Goal: Transaction & Acquisition: Book appointment/travel/reservation

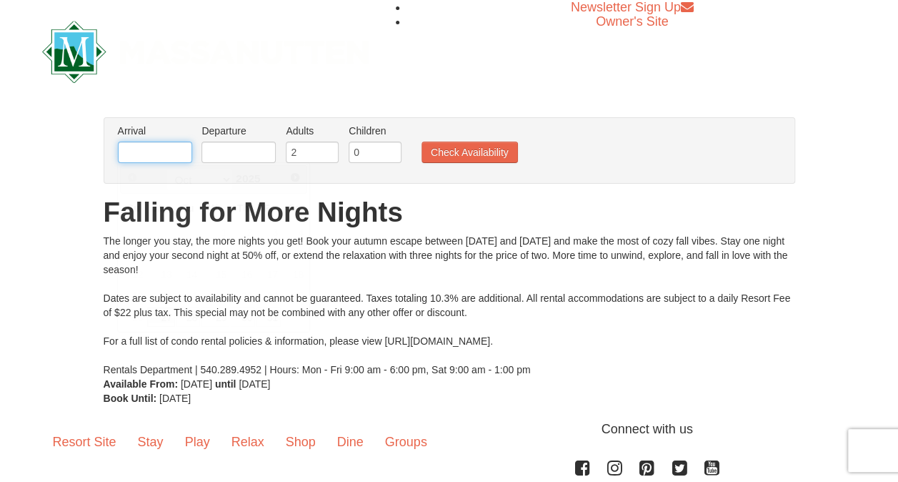
click at [139, 149] on input "text" at bounding box center [155, 151] width 74 height 21
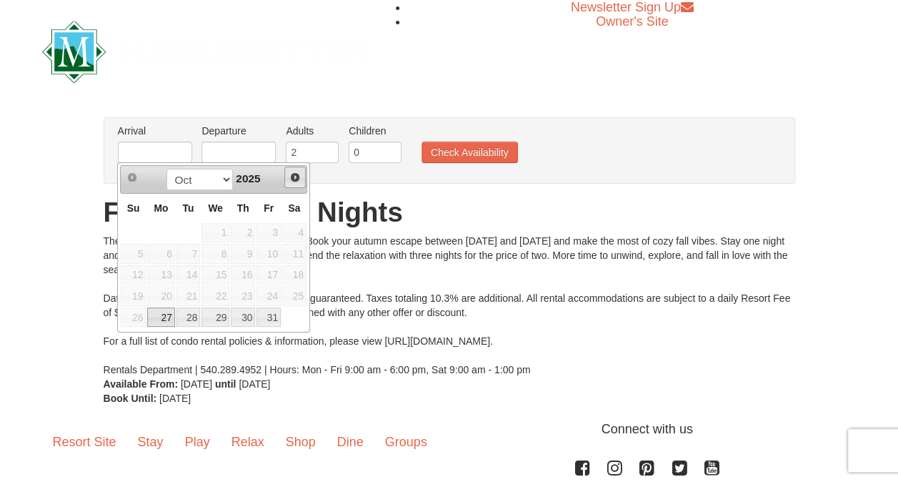
click at [296, 179] on span "Next" at bounding box center [294, 177] width 11 height 11
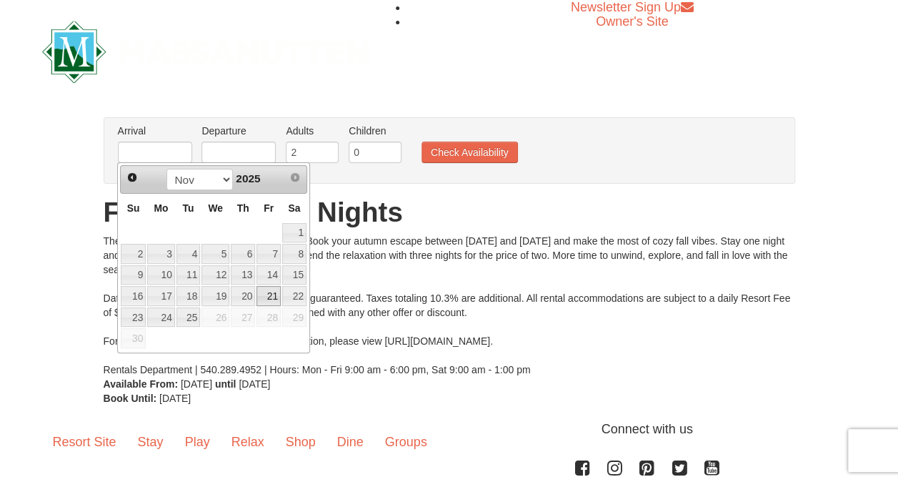
click at [272, 294] on link "21" at bounding box center [269, 296] width 24 height 20
type input "[DATE]"
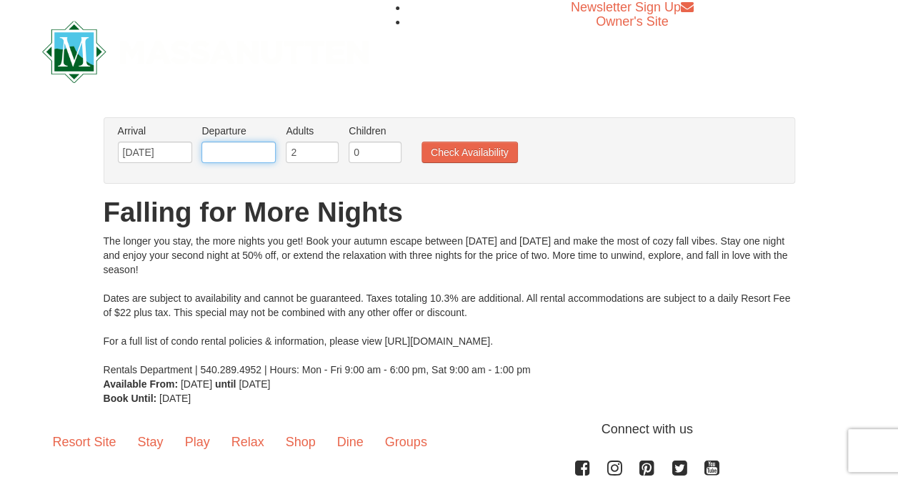
click at [243, 152] on input "text" at bounding box center [239, 151] width 74 height 21
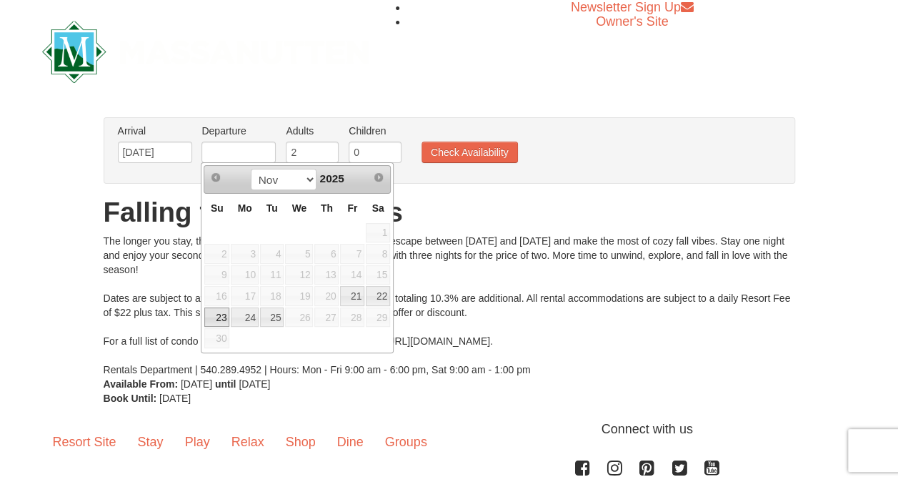
click at [217, 314] on link "23" at bounding box center [216, 317] width 25 height 20
type input "[DATE]"
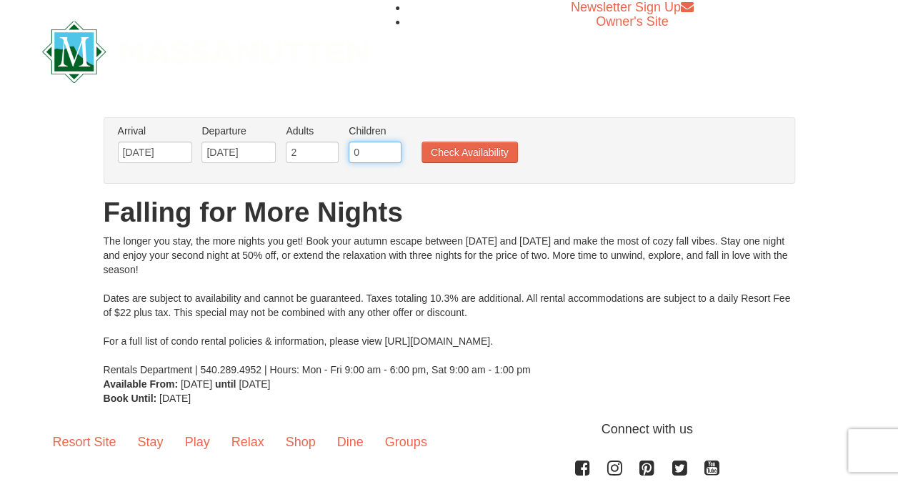
click at [376, 147] on input "0" at bounding box center [375, 151] width 53 height 21
click at [390, 147] on input "1" at bounding box center [375, 151] width 53 height 21
type input "2"
click at [390, 147] on input "2" at bounding box center [375, 151] width 53 height 21
click at [459, 150] on button "Check Availability" at bounding box center [470, 151] width 96 height 21
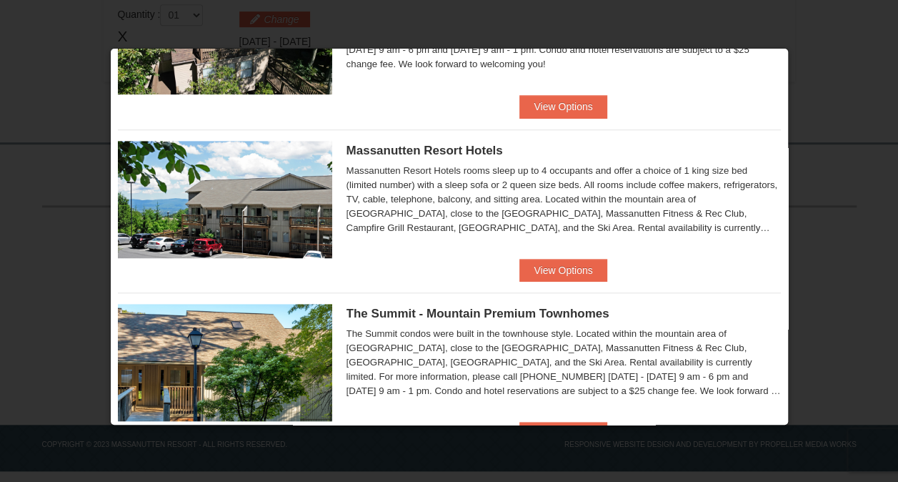
scroll to position [466, 0]
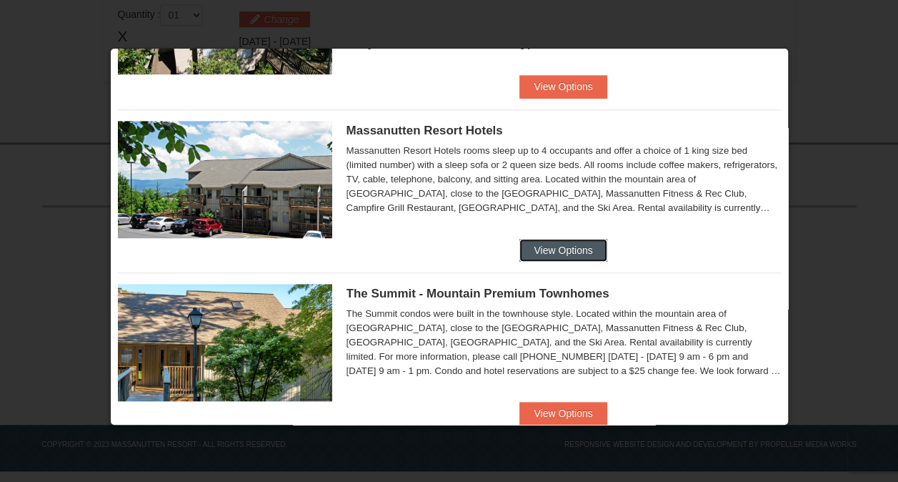
click at [563, 246] on button "View Options" at bounding box center [563, 250] width 87 height 23
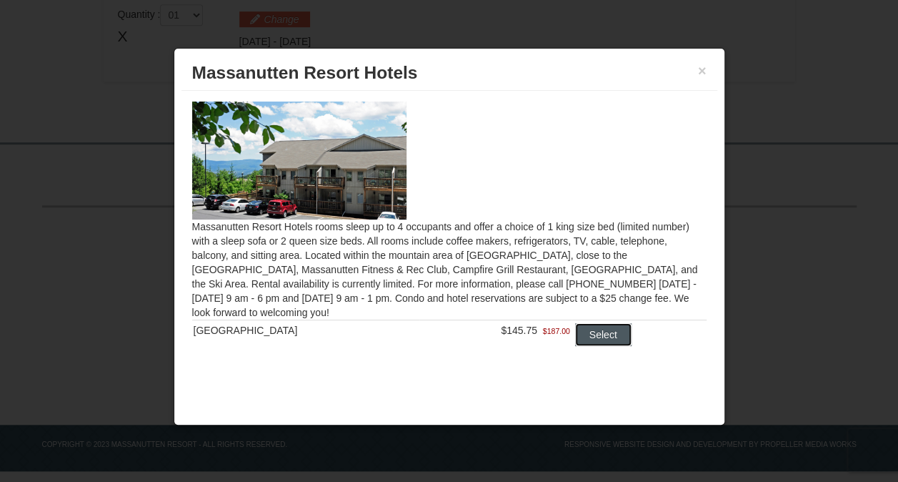
click at [602, 336] on button "Select" at bounding box center [603, 334] width 56 height 23
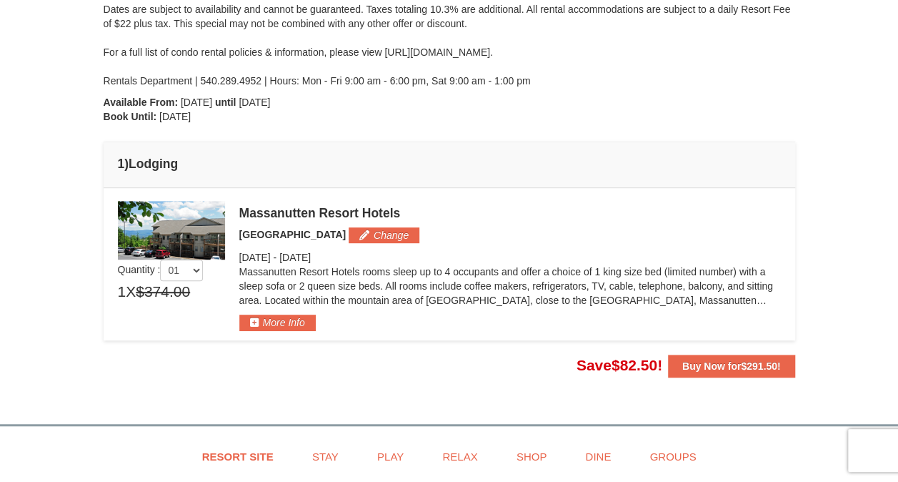
scroll to position [236, 0]
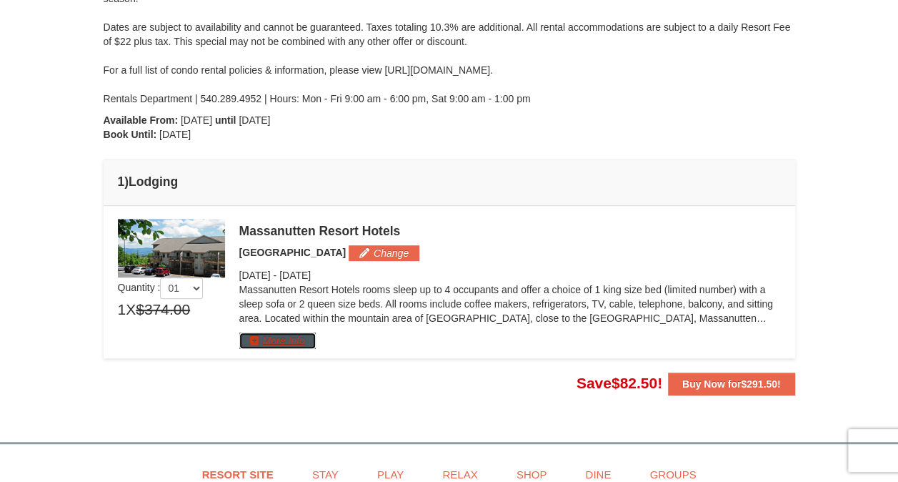
click at [277, 339] on button "More Info" at bounding box center [277, 340] width 76 height 16
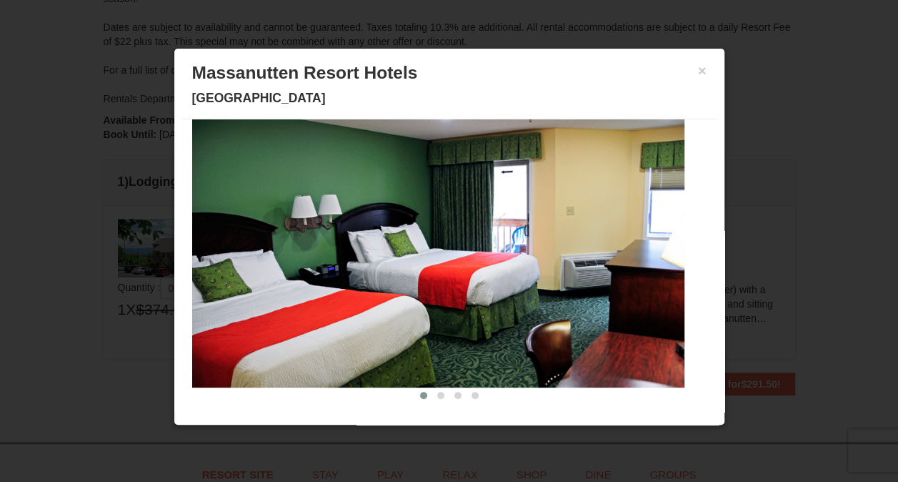
scroll to position [0, 0]
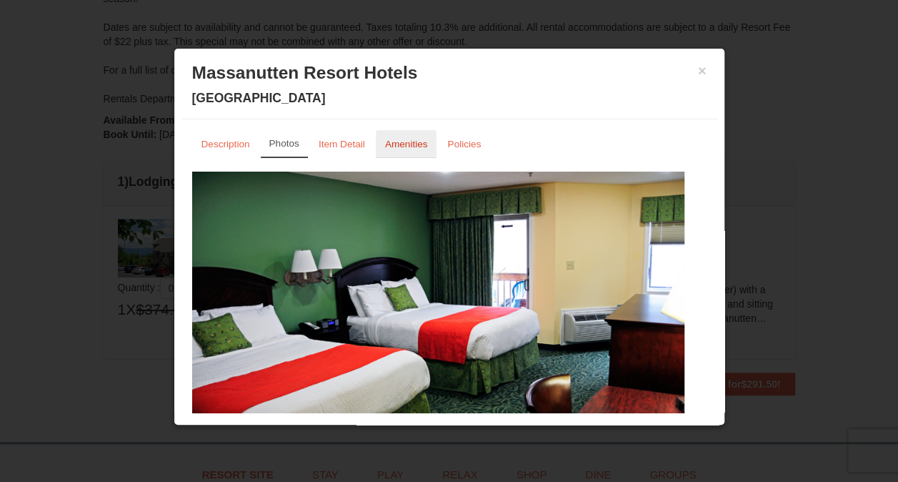
click at [406, 143] on small "Amenities" at bounding box center [406, 144] width 43 height 11
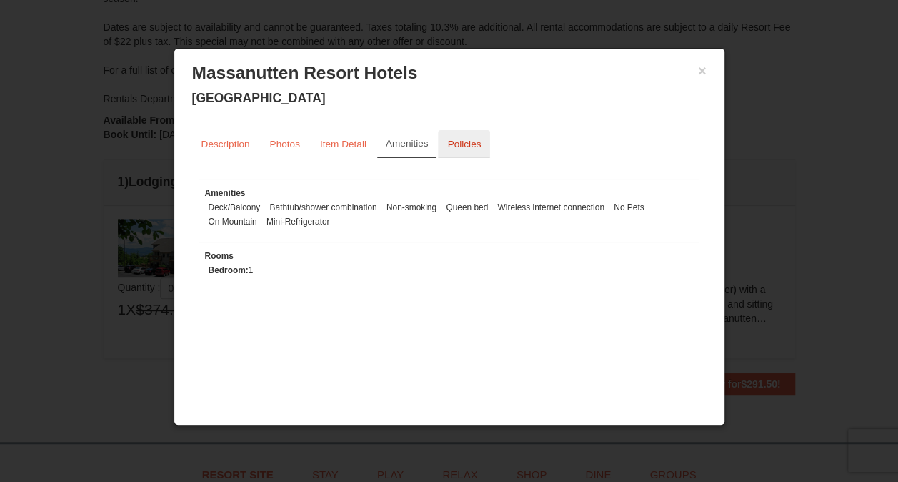
click at [466, 147] on small "Policies" at bounding box center [464, 144] width 34 height 11
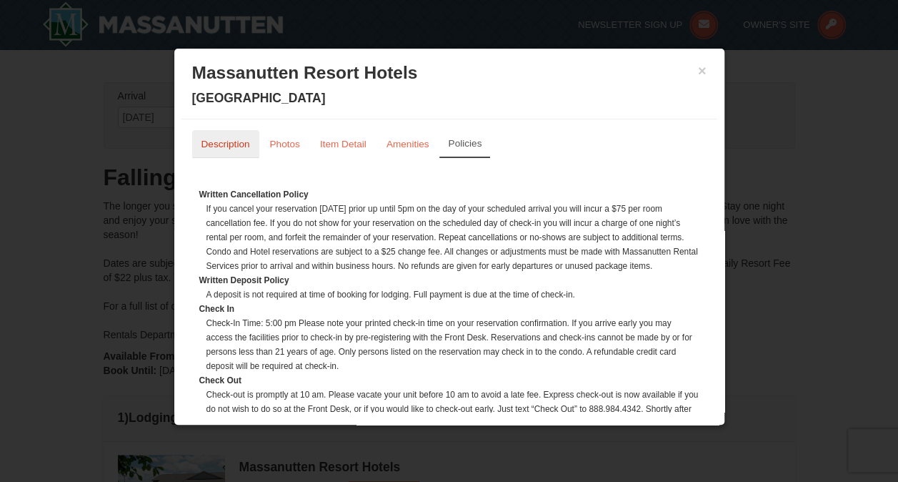
click at [222, 141] on small "Description" at bounding box center [226, 144] width 49 height 11
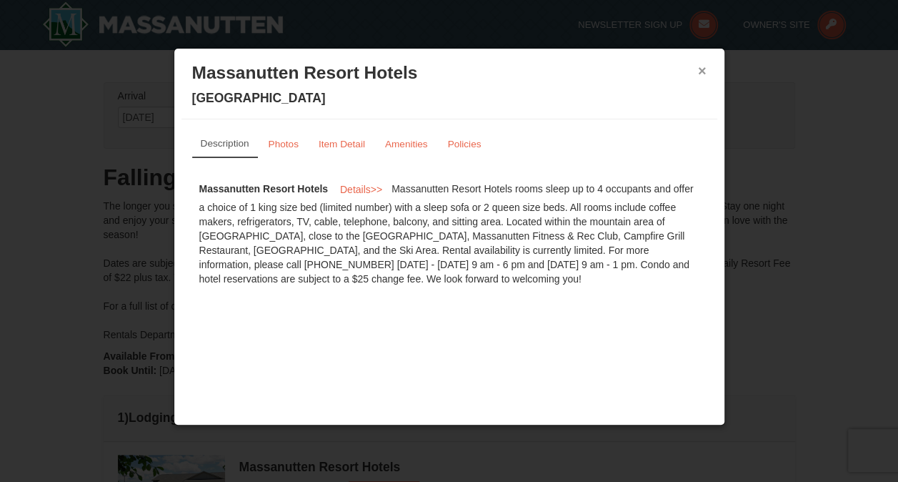
click at [702, 69] on button "×" at bounding box center [702, 71] width 9 height 14
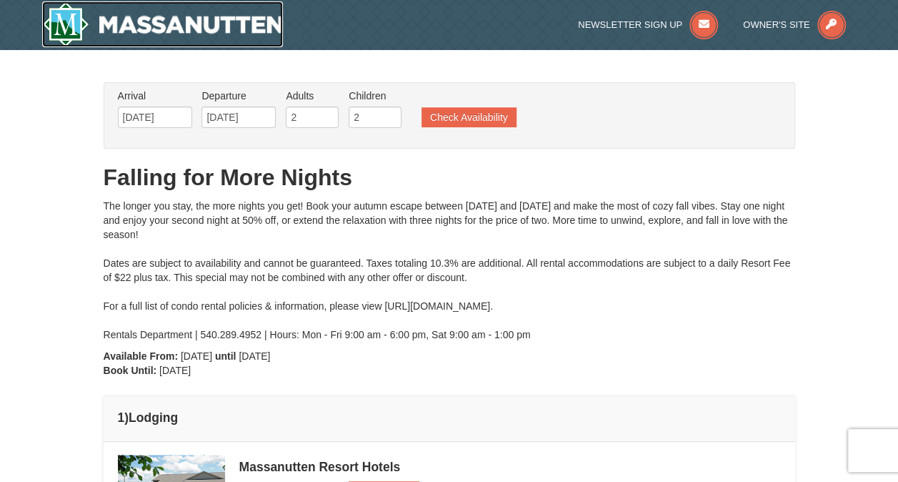
click at [139, 25] on img at bounding box center [163, 24] width 242 height 46
